Goal: Task Accomplishment & Management: Manage account settings

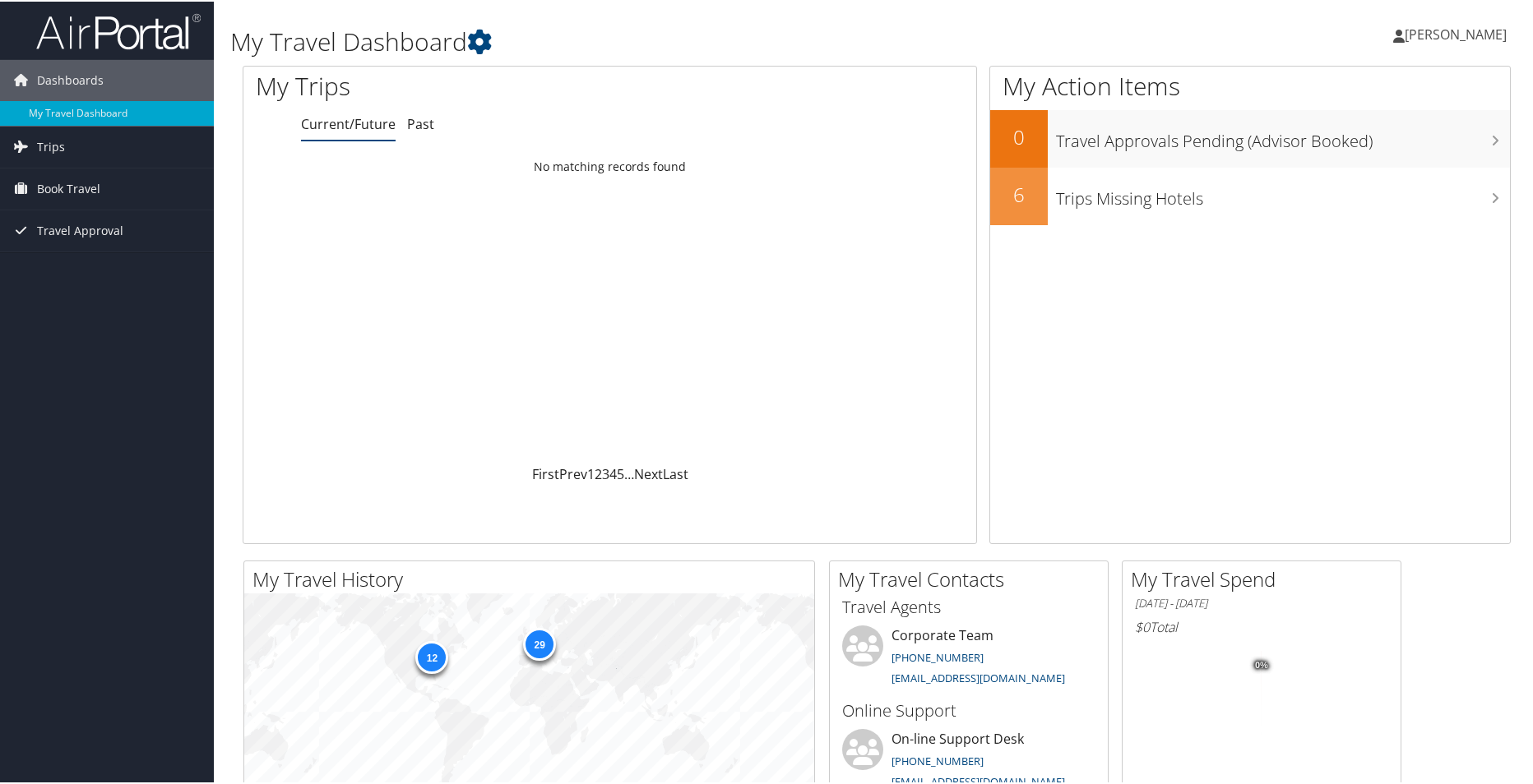
click at [781, 81] on div at bounding box center [610, 87] width 732 height 44
click at [1450, 33] on span "[PERSON_NAME]" at bounding box center [1456, 33] width 102 height 18
click at [1406, 139] on link "View Travel Profile" at bounding box center [1411, 146] width 184 height 28
click at [1432, 37] on span "[PERSON_NAME]" at bounding box center [1456, 33] width 102 height 18
click at [1410, 139] on link "View Travel Profile" at bounding box center [1411, 146] width 184 height 28
